Goal: Navigation & Orientation: Find specific page/section

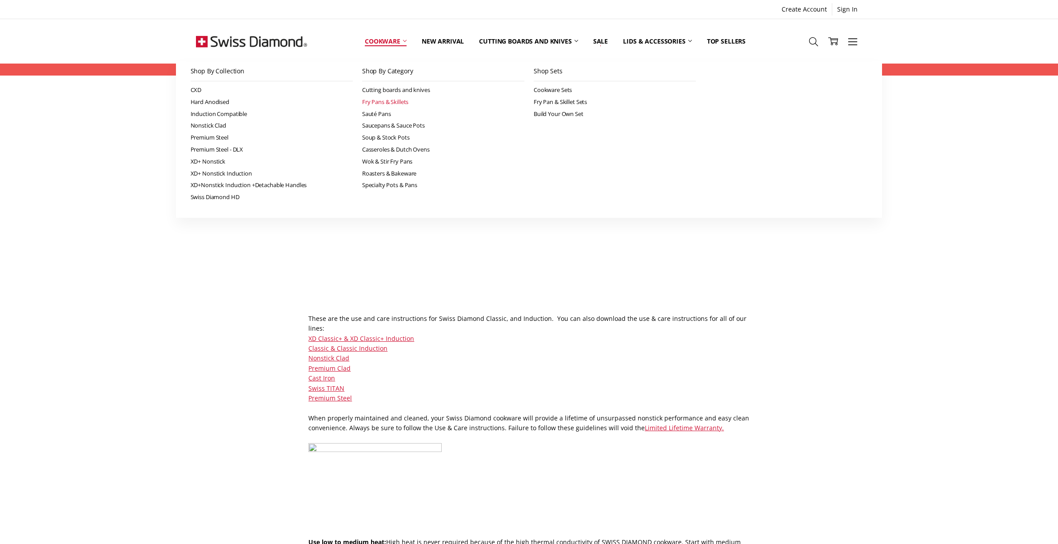
click at [397, 100] on link "Fry Pans & Skillets" at bounding box center [443, 102] width 162 height 12
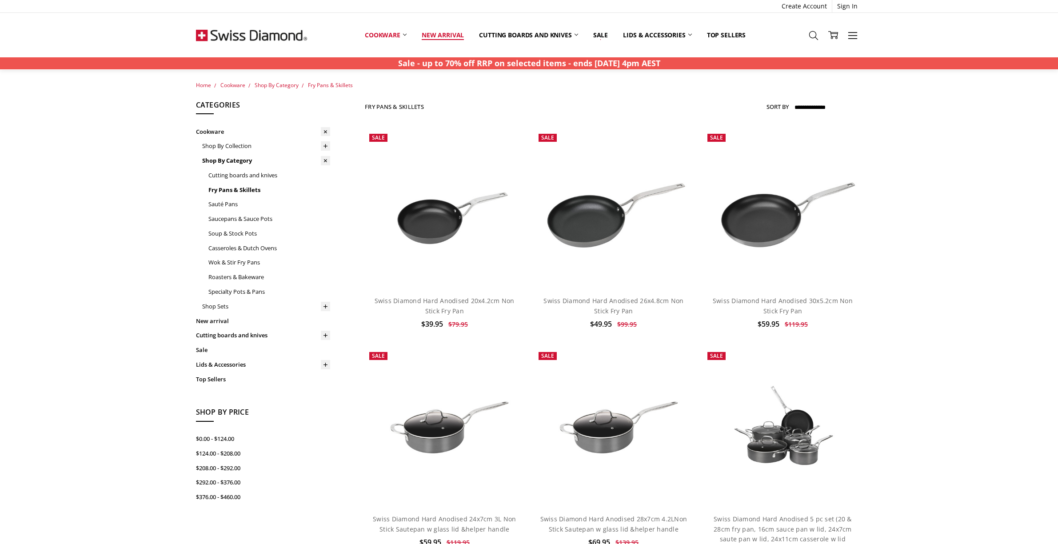
click at [437, 41] on link "New arrival" at bounding box center [442, 35] width 57 height 20
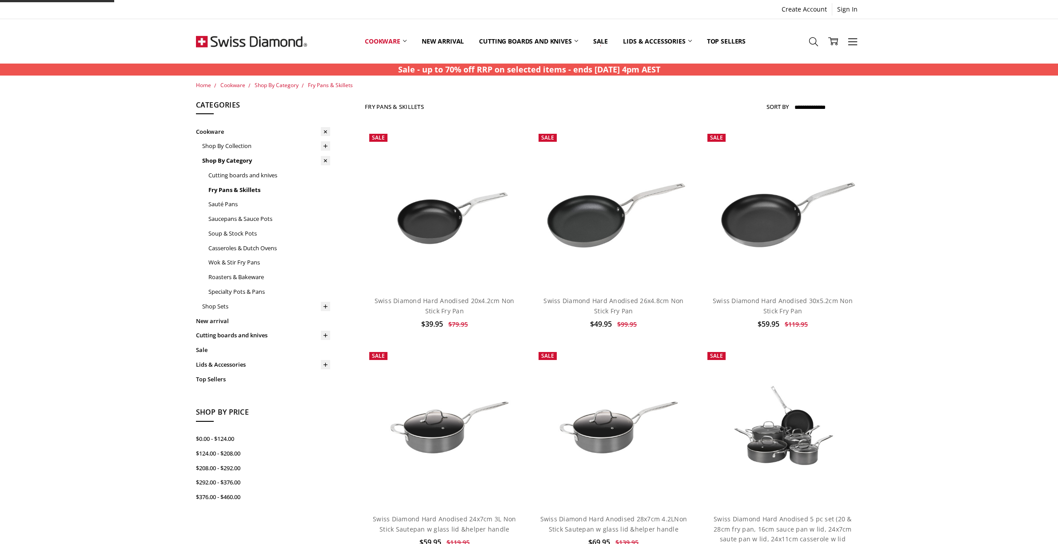
scroll to position [2, 0]
